Goal: Find specific page/section: Find specific page/section

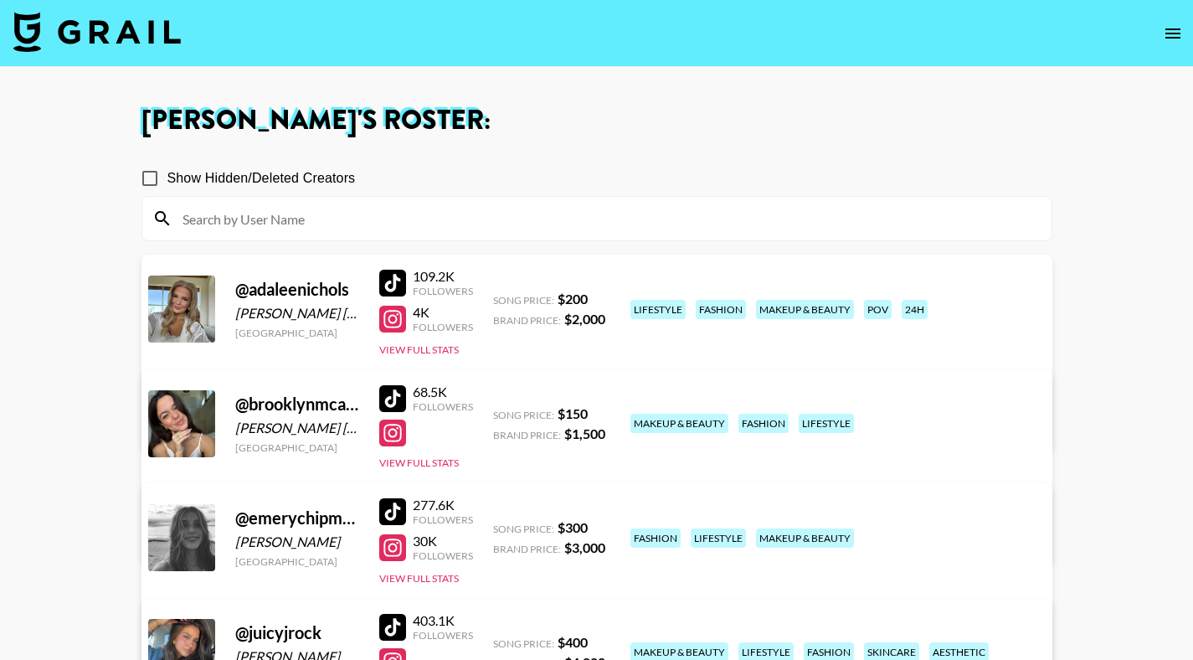
click at [1169, 32] on icon "open drawer" at bounding box center [1172, 33] width 15 height 10
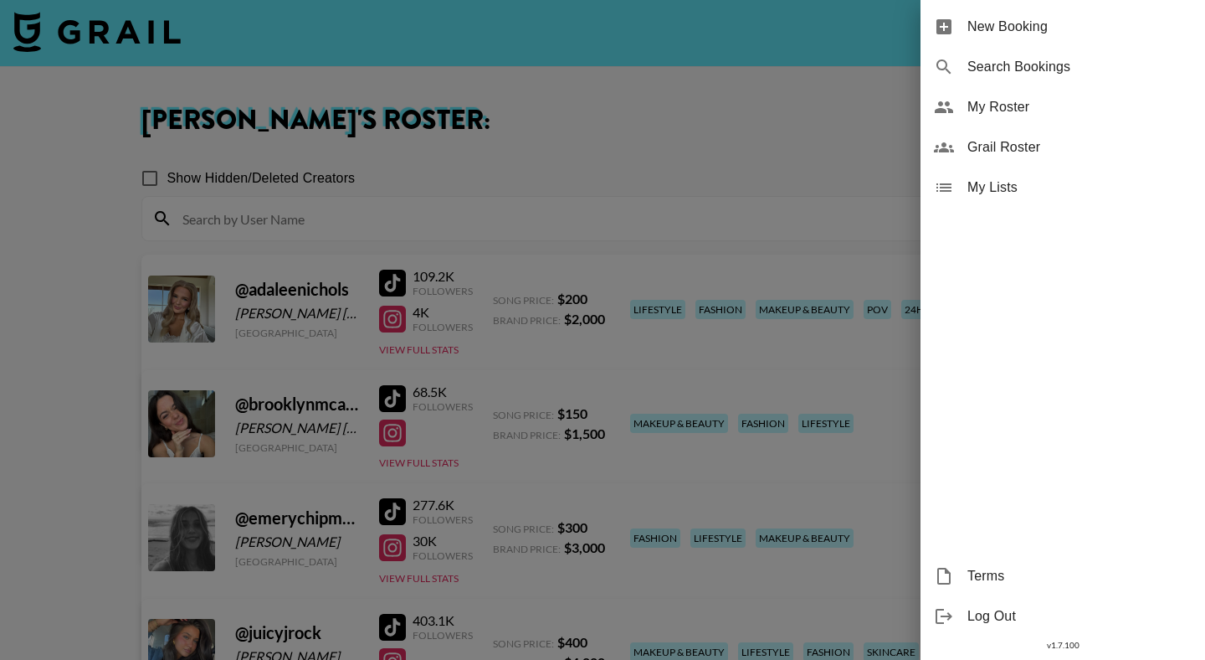
click at [1015, 141] on span "Grail Roster" at bounding box center [1080, 147] width 224 height 20
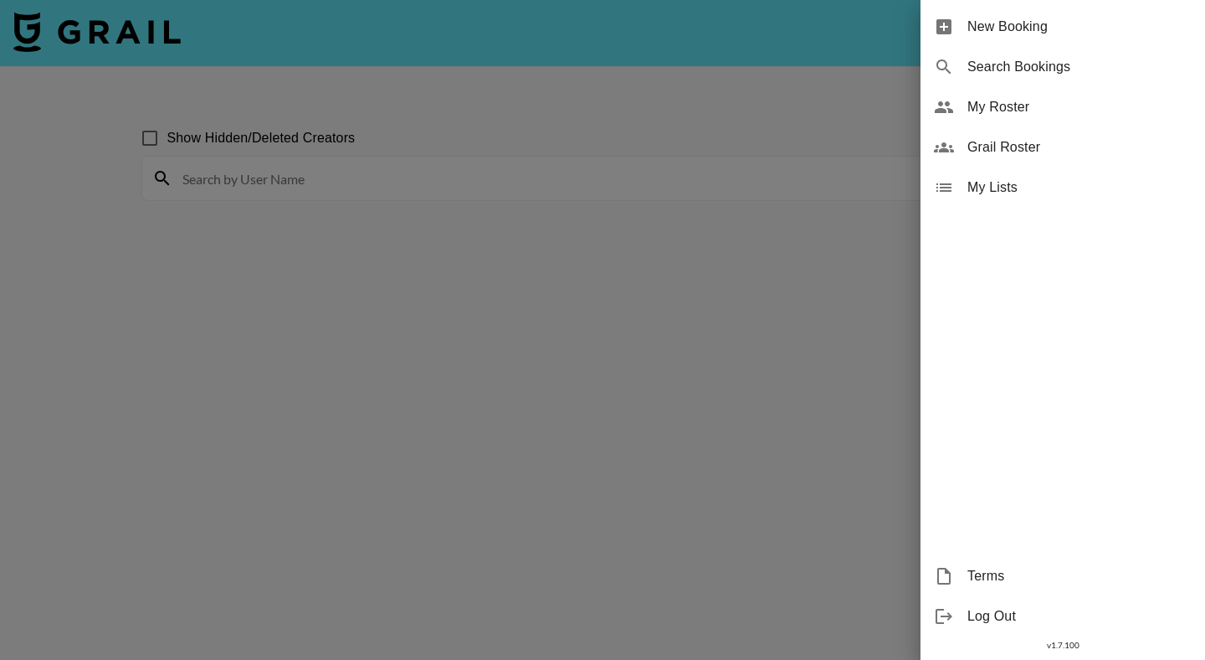
click at [317, 172] on div at bounding box center [602, 330] width 1205 height 660
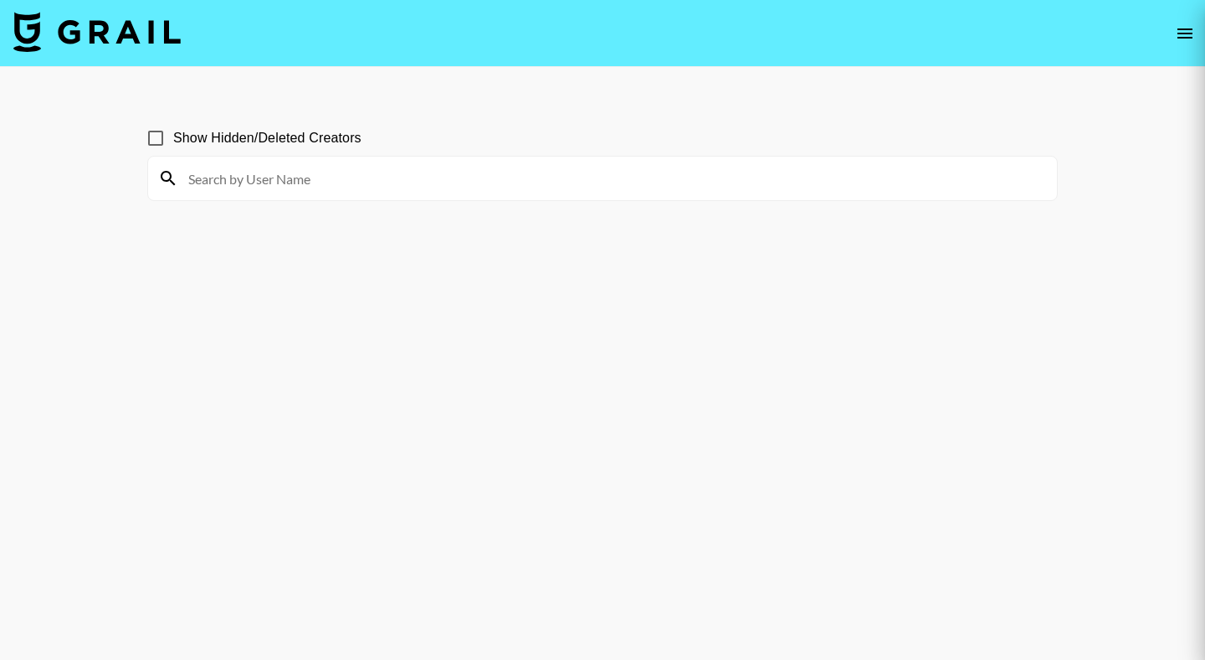
click at [252, 172] on div at bounding box center [602, 330] width 1205 height 660
click at [233, 177] on div at bounding box center [602, 330] width 1205 height 660
click at [243, 187] on input at bounding box center [612, 178] width 869 height 27
click at [367, 183] on input at bounding box center [612, 178] width 869 height 27
click at [238, 173] on input at bounding box center [606, 178] width 869 height 27
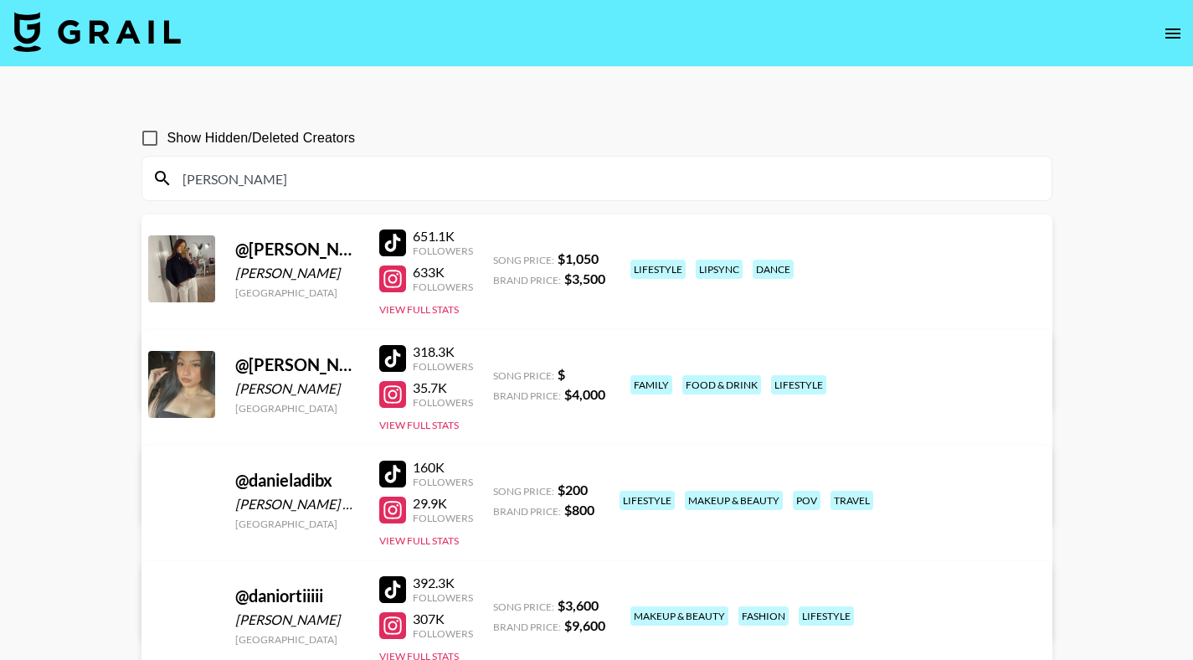
type input "[PERSON_NAME]"
